Goal: Task Accomplishment & Management: Manage account settings

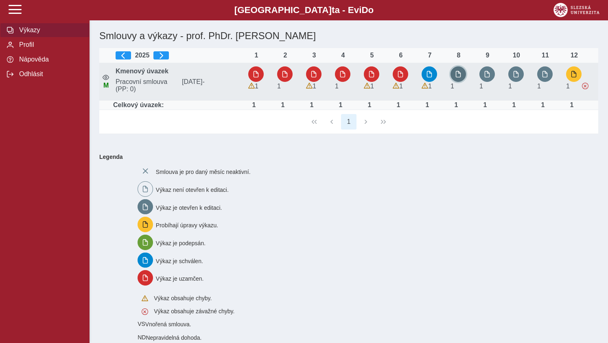
click at [462, 78] on button "button" at bounding box center [458, 73] width 15 height 15
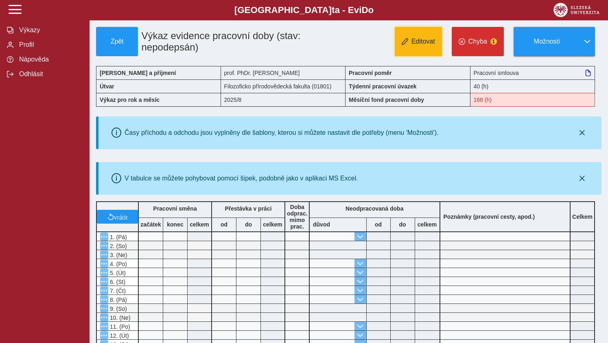
click at [428, 38] on span "Editovat" at bounding box center [424, 41] width 24 height 7
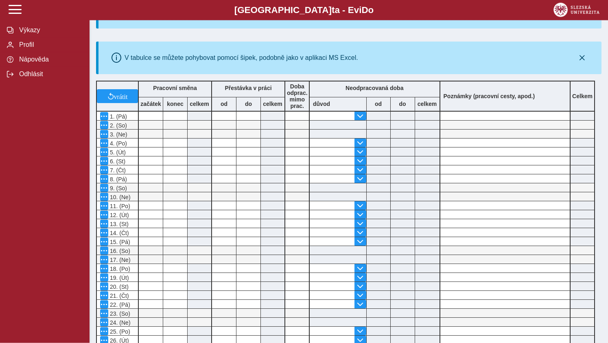
scroll to position [91, 0]
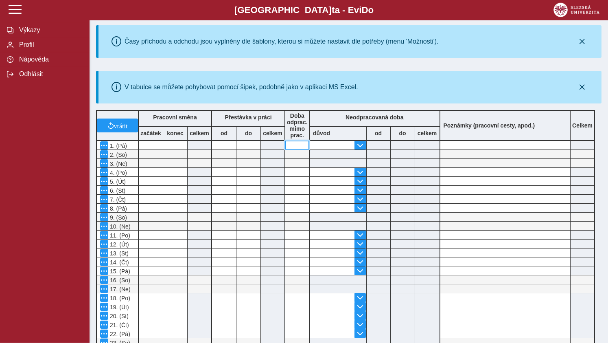
click at [294, 145] on input at bounding box center [297, 145] width 24 height 9
type input "*"
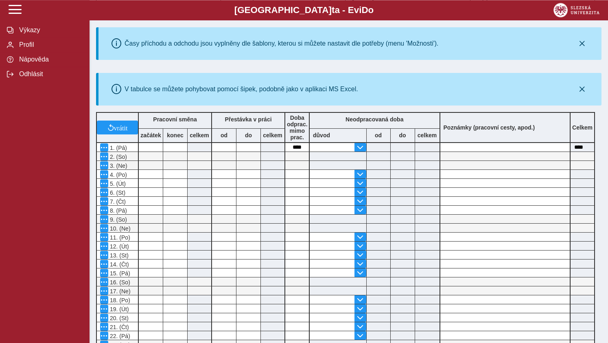
scroll to position [149, 0]
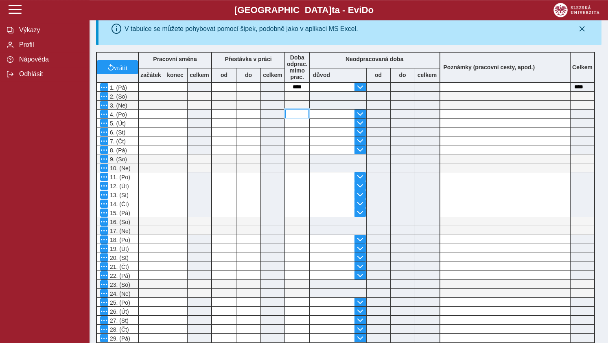
click at [296, 116] on input at bounding box center [297, 114] width 24 height 9
type input "*"
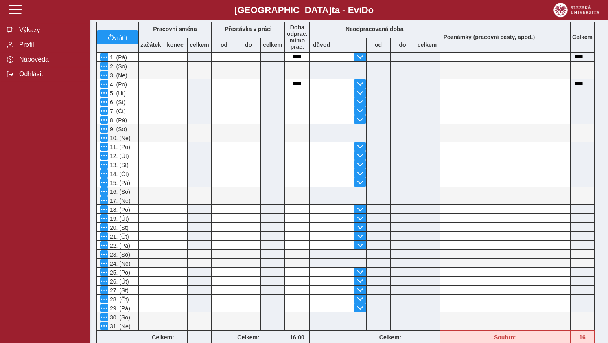
scroll to position [205, 0]
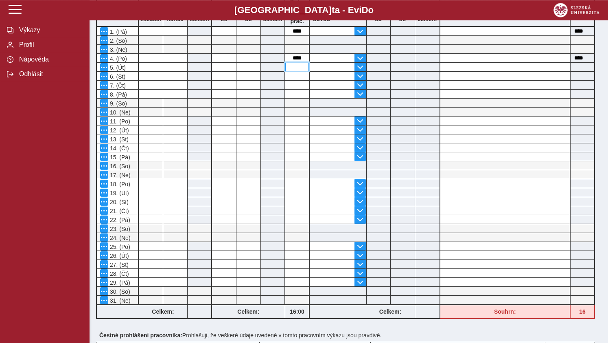
click at [297, 70] on input at bounding box center [297, 67] width 24 height 9
type input "*"
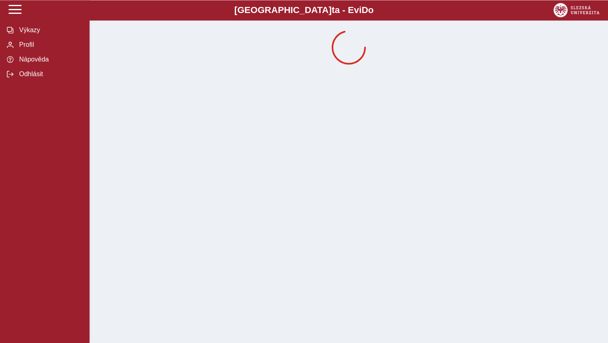
scroll to position [0, 0]
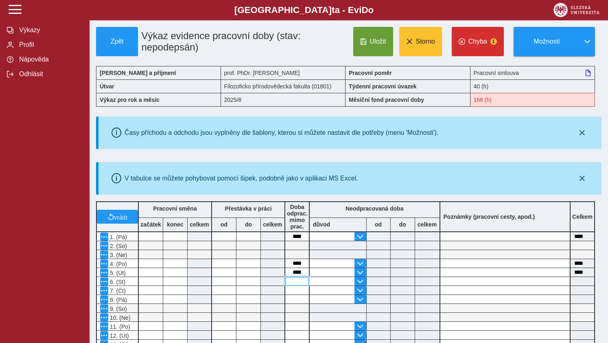
click at [292, 285] on input at bounding box center [297, 281] width 24 height 9
type input "*"
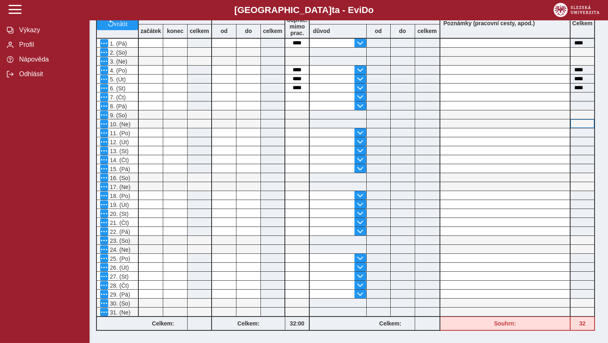
scroll to position [197, 0]
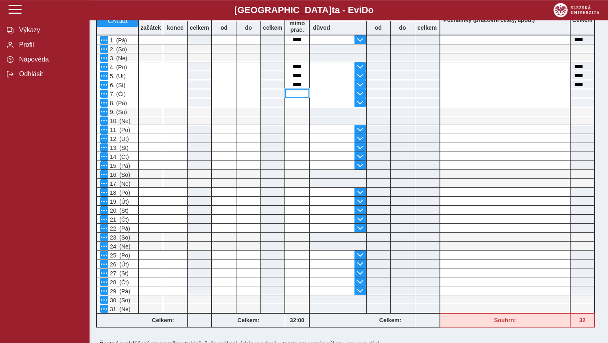
click at [301, 98] on input at bounding box center [297, 93] width 24 height 9
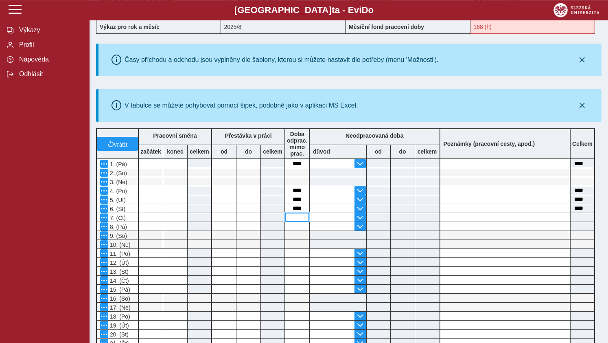
scroll to position [76, 0]
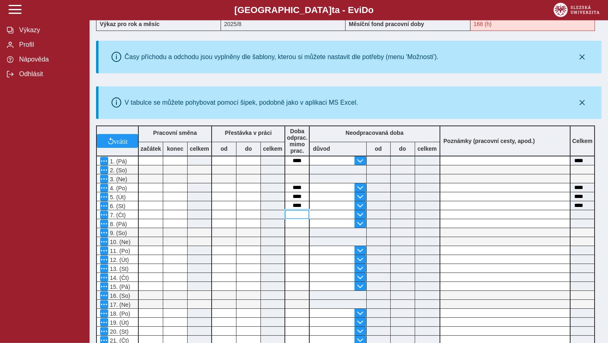
type input "*"
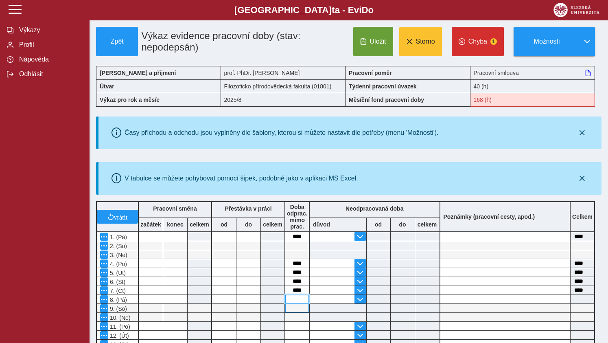
click at [298, 303] on input at bounding box center [297, 299] width 24 height 9
type input "*"
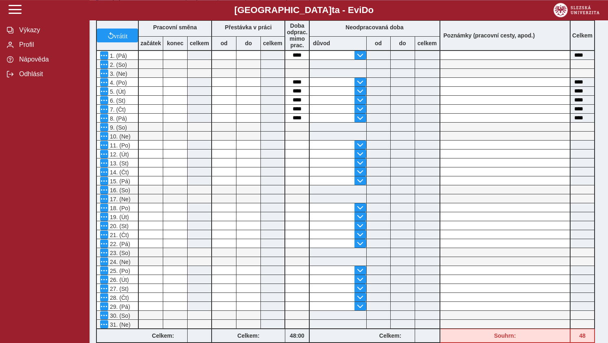
scroll to position [193, 0]
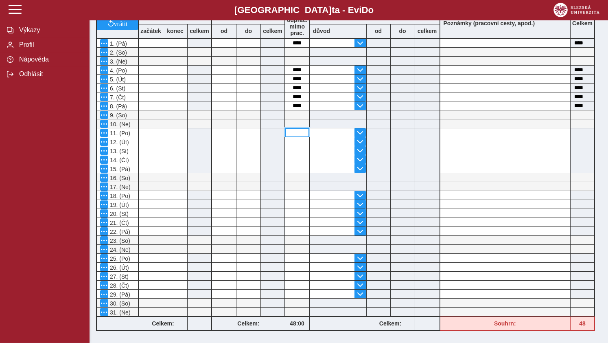
click at [295, 134] on input at bounding box center [297, 132] width 24 height 9
type input "*"
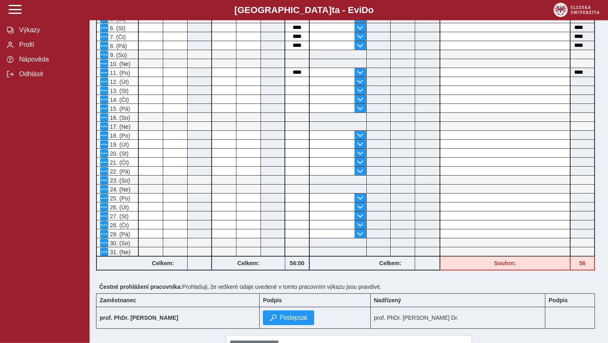
scroll to position [284, 0]
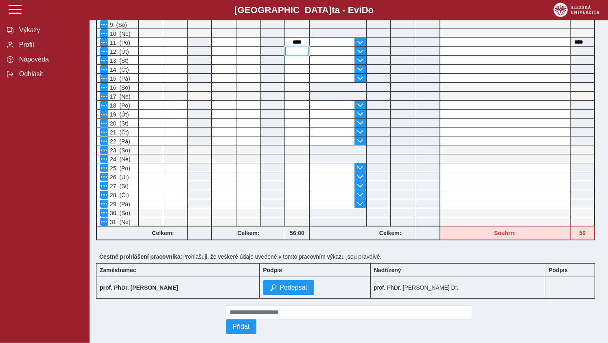
click at [296, 50] on input at bounding box center [297, 51] width 24 height 9
type input "*"
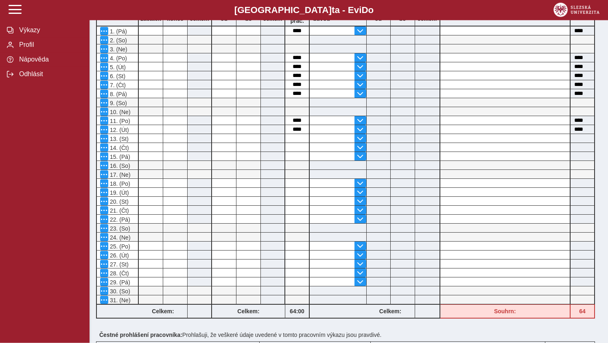
scroll to position [208, 0]
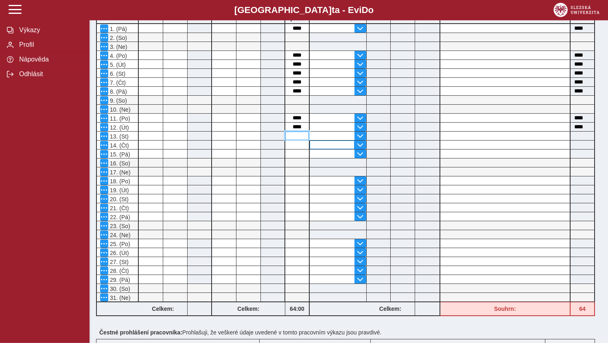
click at [294, 139] on input at bounding box center [297, 136] width 24 height 9
type input "*"
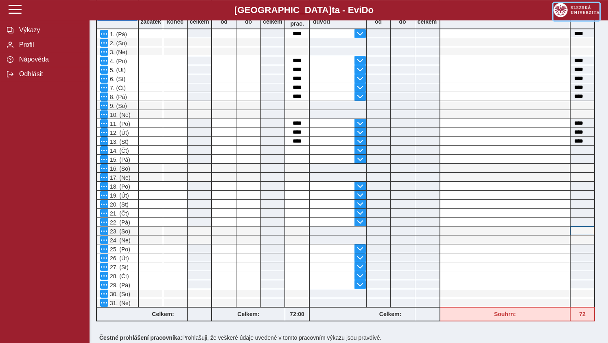
scroll to position [210, 0]
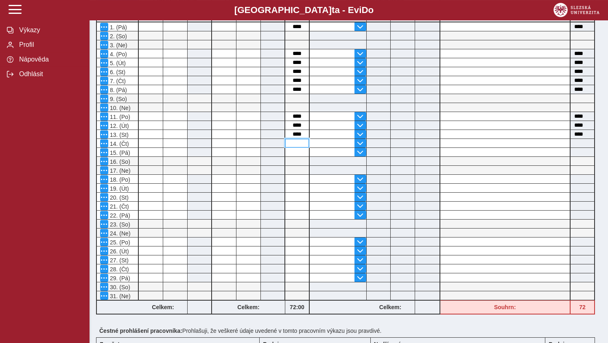
click at [296, 145] on input at bounding box center [297, 143] width 24 height 9
type input "*"
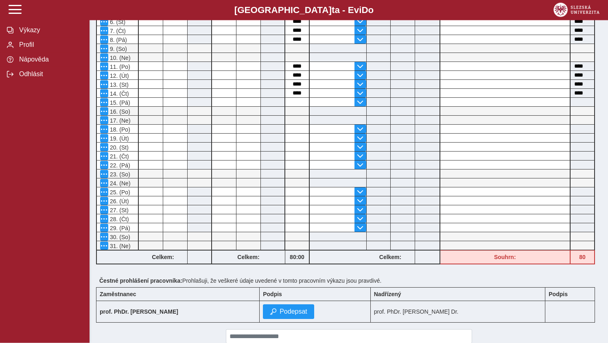
scroll to position [303, 0]
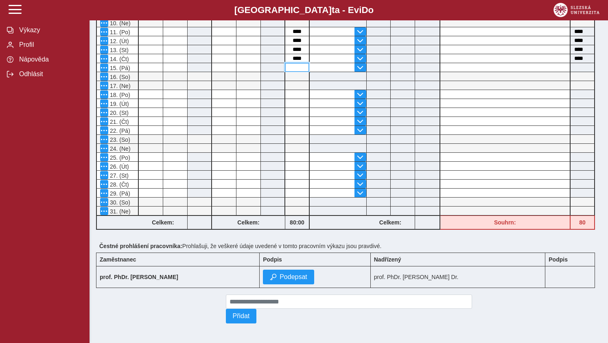
click at [298, 63] on input at bounding box center [297, 67] width 24 height 9
type input "*"
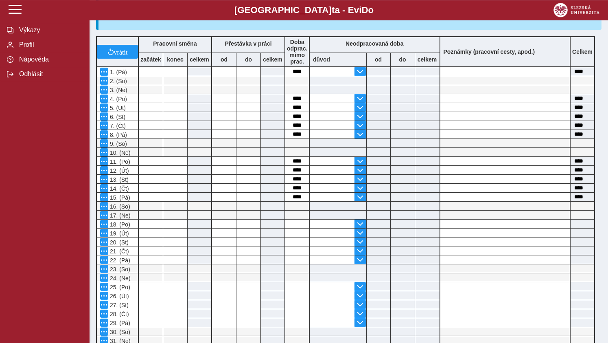
scroll to position [214, 0]
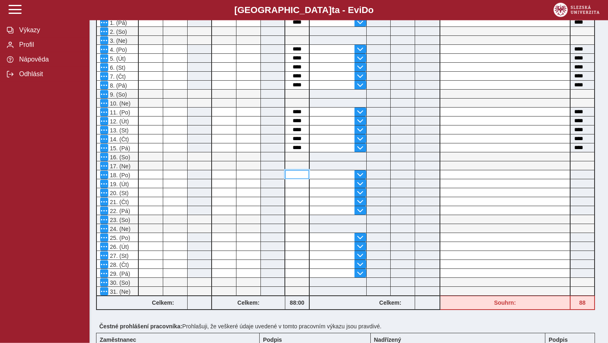
click at [298, 173] on input at bounding box center [297, 174] width 24 height 9
type input "*"
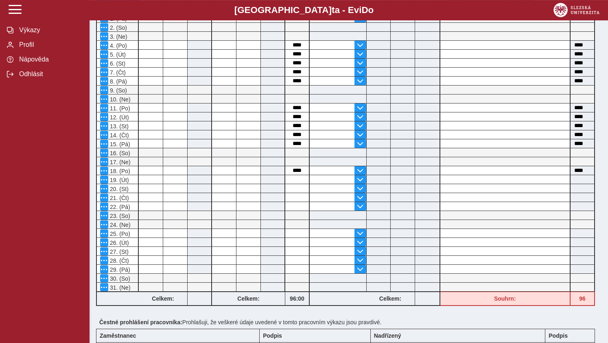
scroll to position [263, 0]
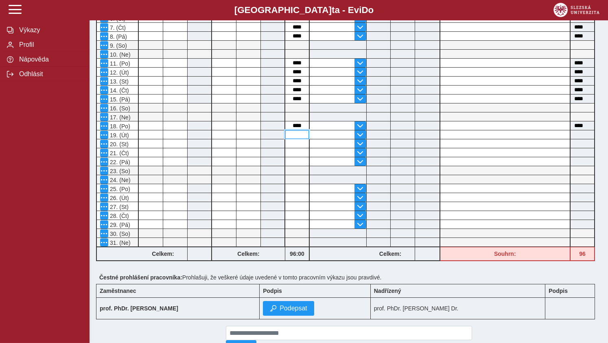
click at [296, 138] on input at bounding box center [297, 134] width 24 height 9
type input "*"
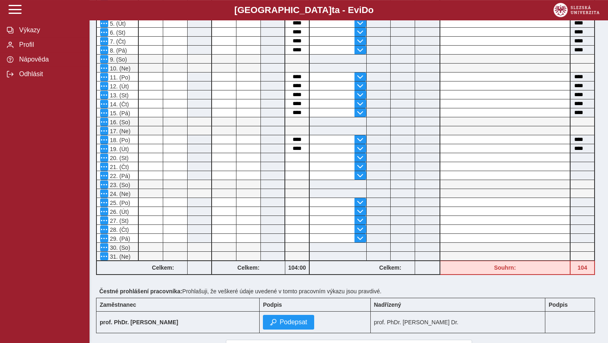
scroll to position [259, 0]
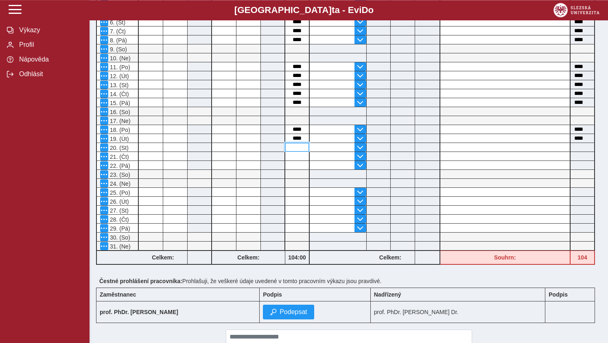
click at [299, 150] on input at bounding box center [297, 147] width 24 height 9
type input "*"
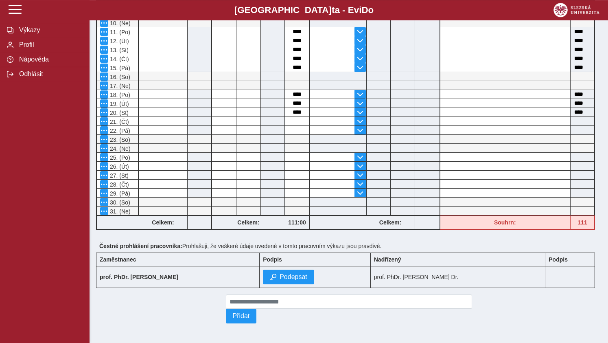
scroll to position [303, 0]
click at [301, 117] on input at bounding box center [297, 121] width 24 height 9
type input "*"
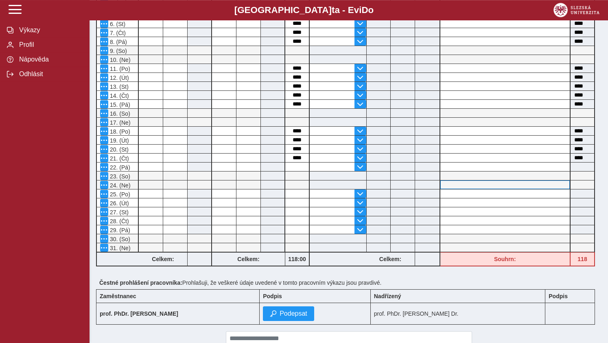
scroll to position [259, 0]
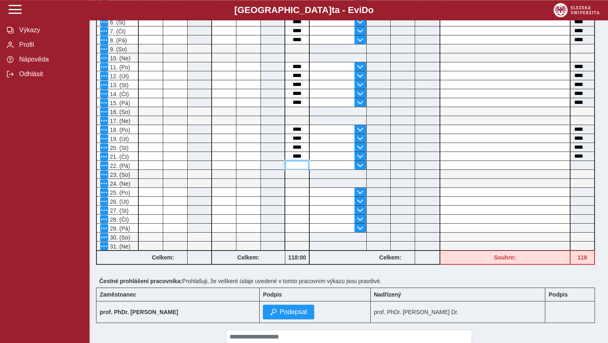
click at [298, 168] on input at bounding box center [297, 165] width 24 height 9
type input "*"
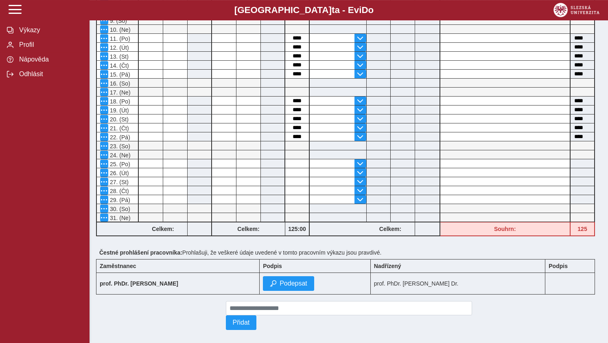
scroll to position [296, 0]
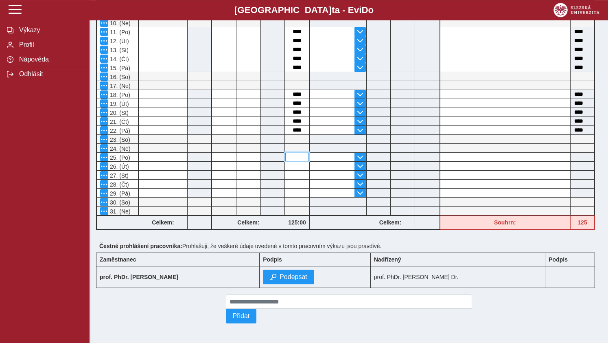
click at [301, 158] on input at bounding box center [297, 157] width 24 height 9
type input "*"
click at [298, 162] on input at bounding box center [297, 166] width 24 height 9
type input "*"
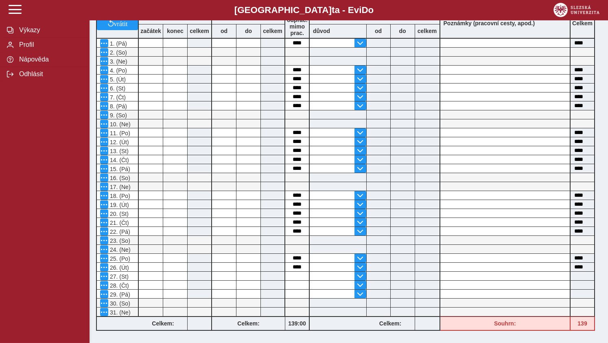
scroll to position [237, 0]
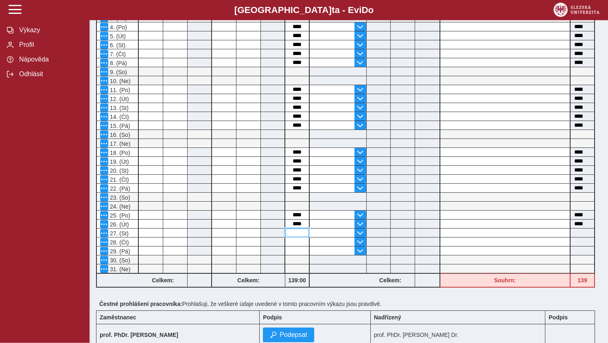
click at [294, 237] on input at bounding box center [297, 232] width 24 height 9
type input "*"
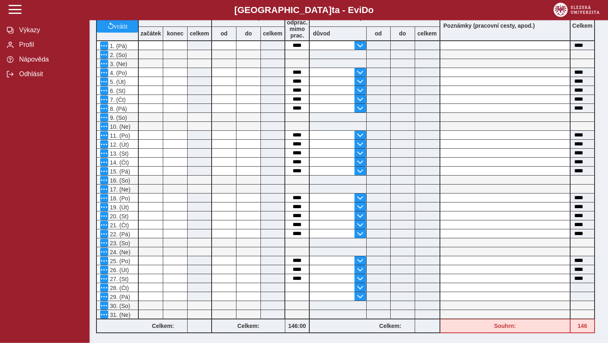
scroll to position [192, 0]
drag, startPoint x: 298, startPoint y: 286, endPoint x: 365, endPoint y: 325, distance: 78.1
click at [298, 287] on input at bounding box center [297, 286] width 24 height 9
type input "*"
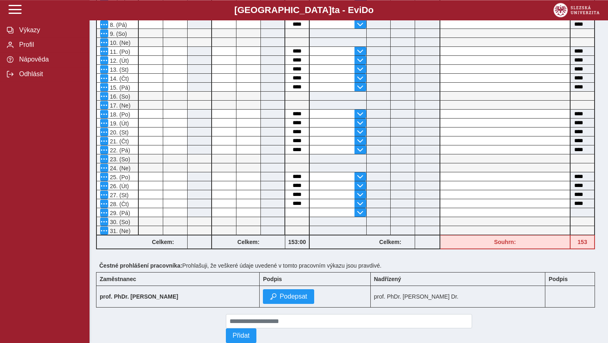
scroll to position [278, 0]
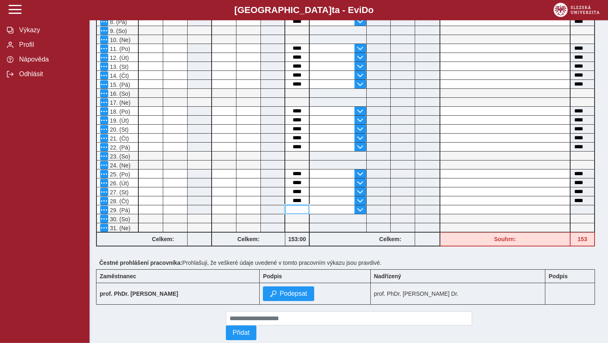
click at [300, 213] on input at bounding box center [297, 209] width 24 height 9
type input "*"
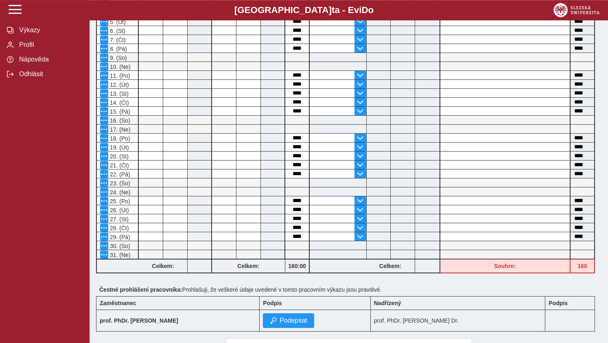
scroll to position [303, 0]
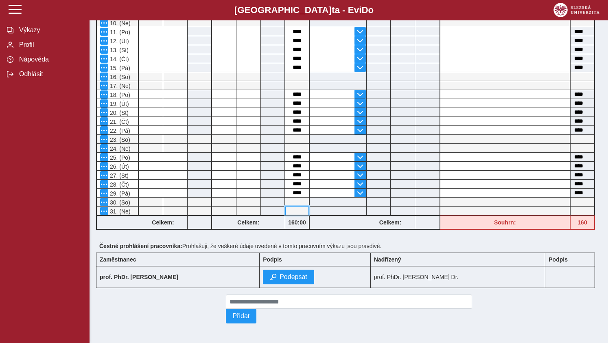
click at [298, 206] on input at bounding box center [297, 210] width 24 height 9
type input "*"
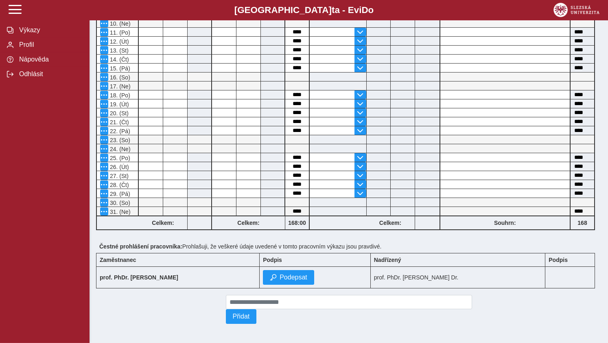
scroll to position [302, 0]
click at [298, 197] on input at bounding box center [297, 201] width 24 height 9
type input "*"
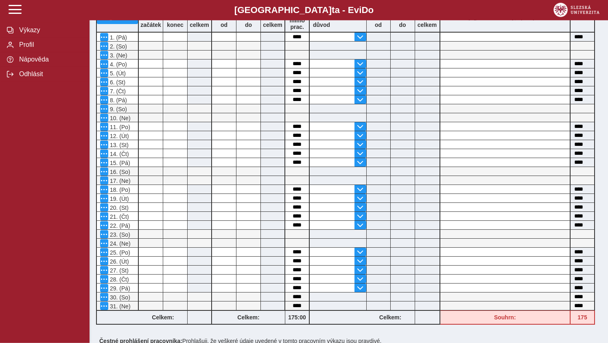
scroll to position [200, 0]
drag, startPoint x: 290, startPoint y: 299, endPoint x: 308, endPoint y: 299, distance: 18.3
click at [308, 299] on input "****" at bounding box center [297, 296] width 24 height 9
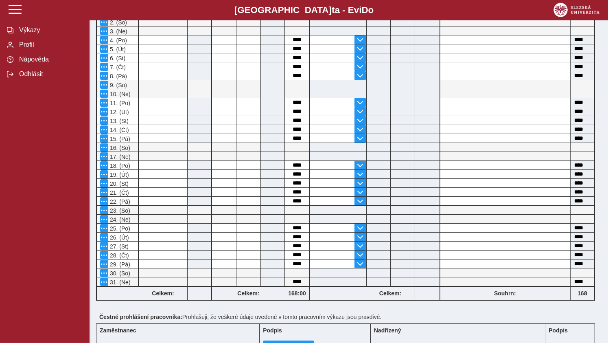
scroll to position [230, 0]
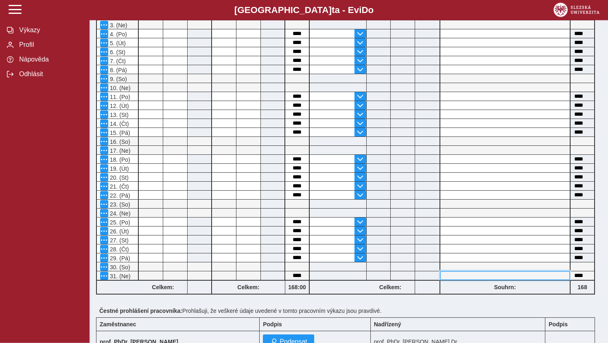
click at [445, 276] on input at bounding box center [506, 275] width 130 height 9
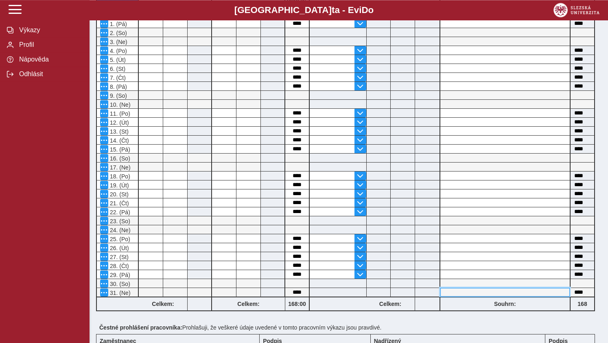
scroll to position [247, 0]
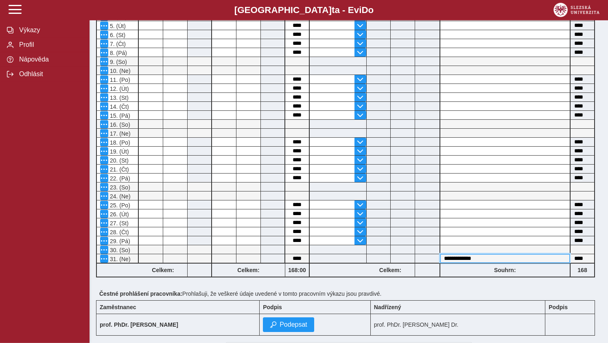
type input "**********"
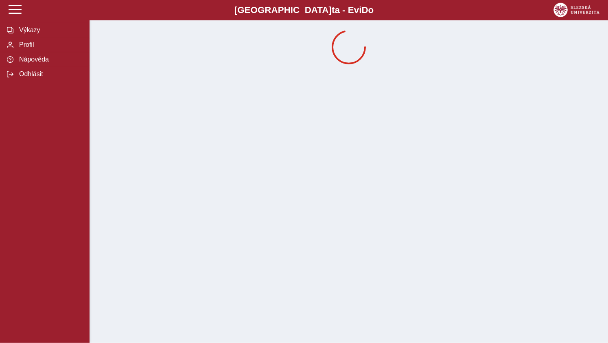
scroll to position [0, 0]
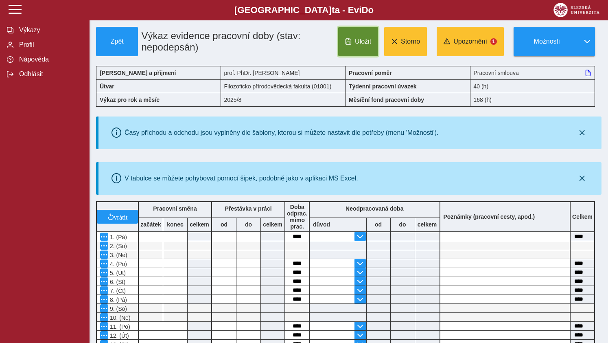
click at [365, 43] on span "Uložit" at bounding box center [363, 41] width 16 height 7
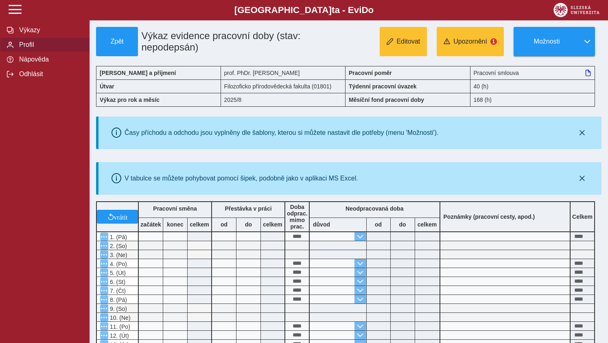
click at [28, 48] on span "Profil" at bounding box center [50, 44] width 66 height 7
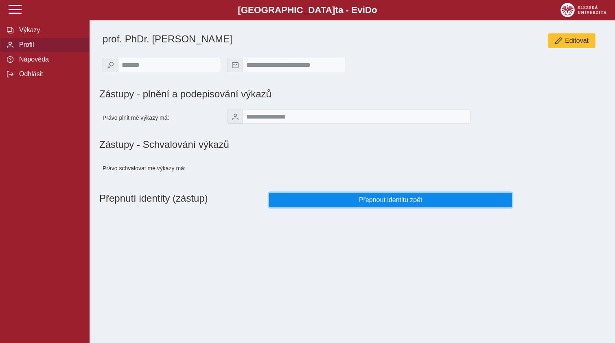
click at [376, 204] on span "Přepnout identitu zpět" at bounding box center [391, 199] width 230 height 7
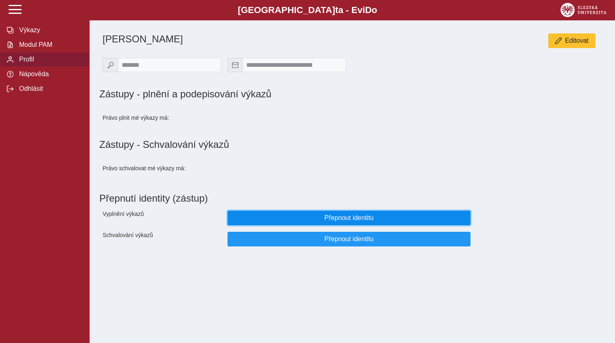
click at [346, 222] on span "Přepnout identitu" at bounding box center [350, 217] width 230 height 7
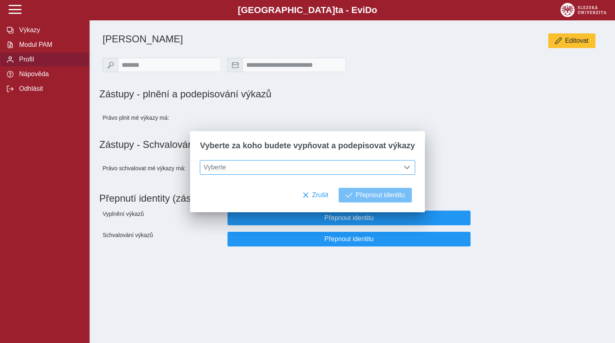
click at [404, 169] on span at bounding box center [407, 167] width 7 height 7
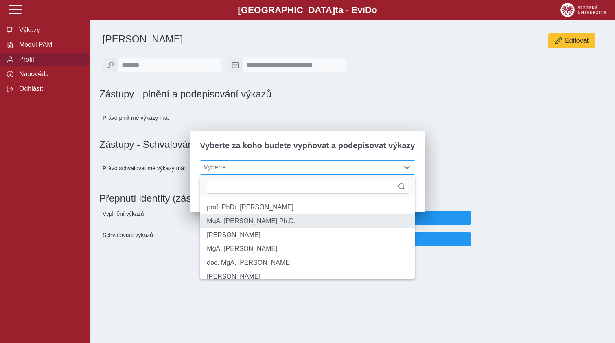
click at [266, 226] on li "MgA. [PERSON_NAME] Ph.D." at bounding box center [307, 221] width 214 height 14
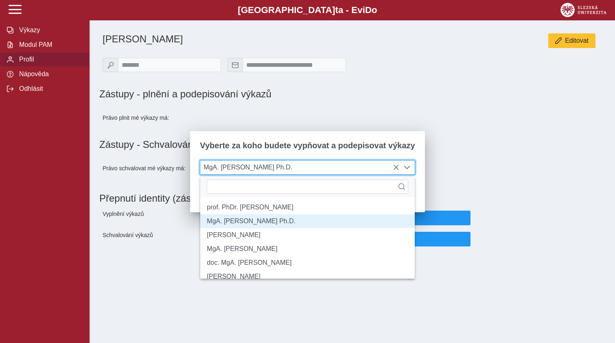
scroll to position [4, 33]
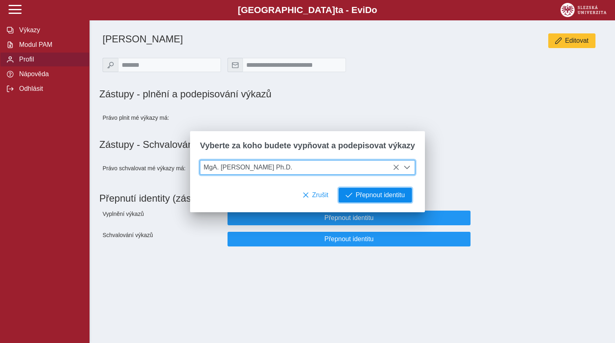
click at [372, 194] on span "Přepnout identitu" at bounding box center [380, 194] width 49 height 7
